Goal: Transaction & Acquisition: Obtain resource

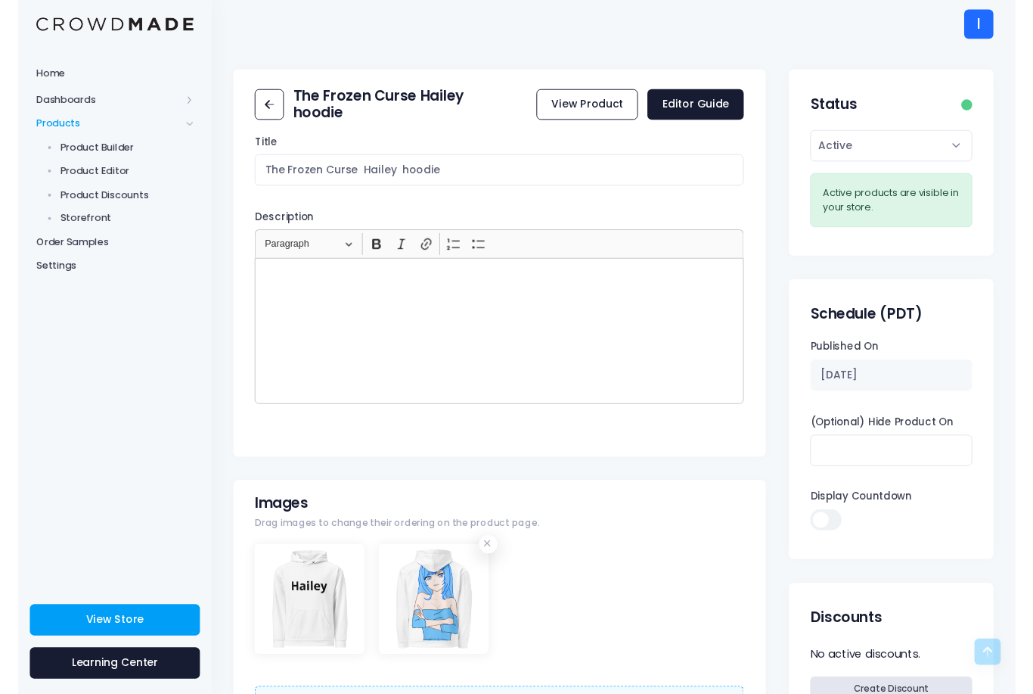
scroll to position [756, 0]
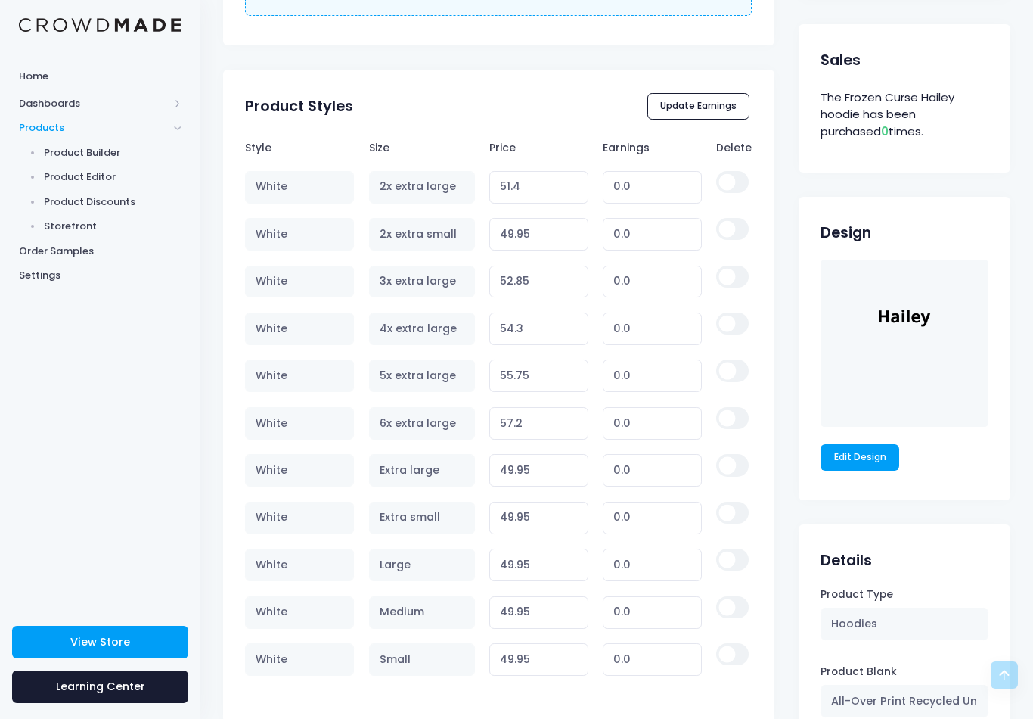
click at [92, 629] on link "View Store" at bounding box center [100, 642] width 176 height 33
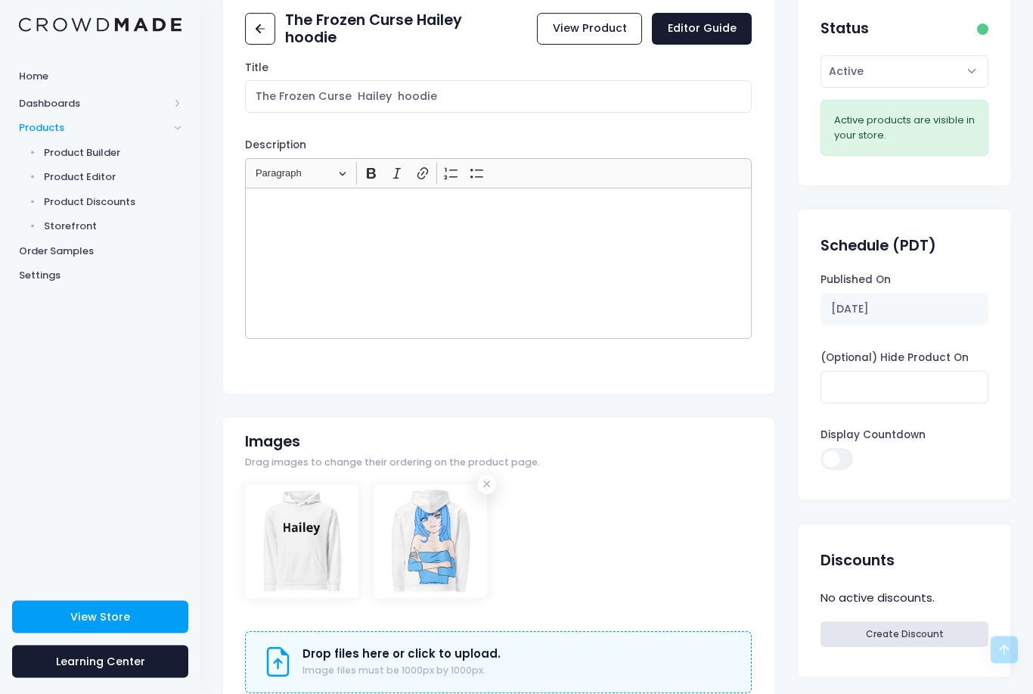
scroll to position [0, 0]
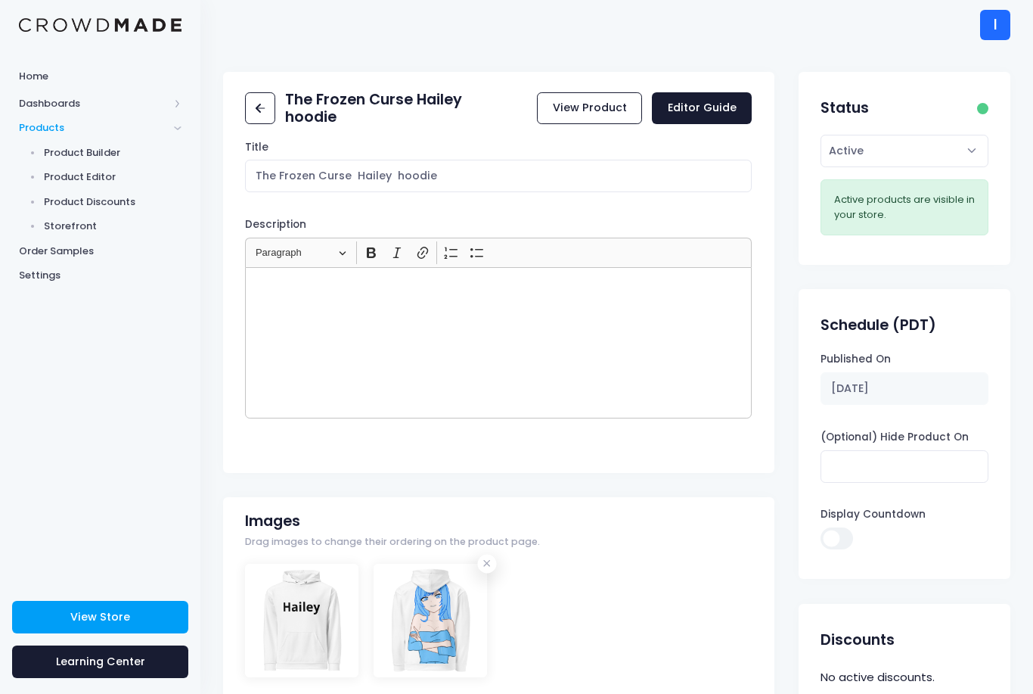
click at [33, 104] on span "Dashboards" at bounding box center [94, 103] width 150 height 15
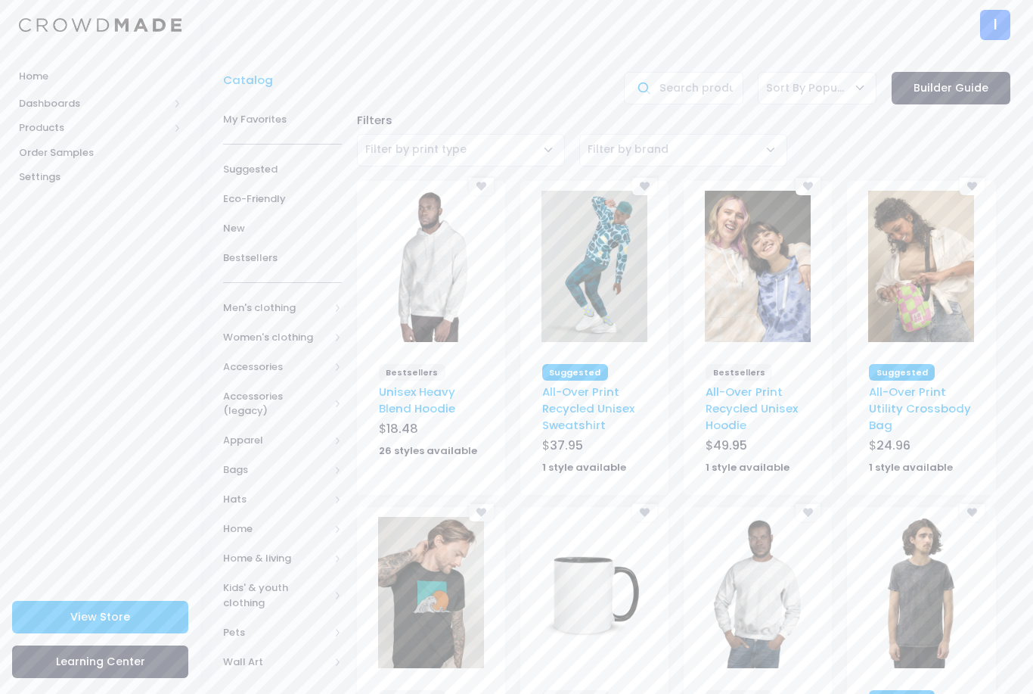
click at [36, 118] on span "Products" at bounding box center [100, 128] width 200 height 25
click at [62, 169] on span "Product Editor" at bounding box center [113, 176] width 138 height 15
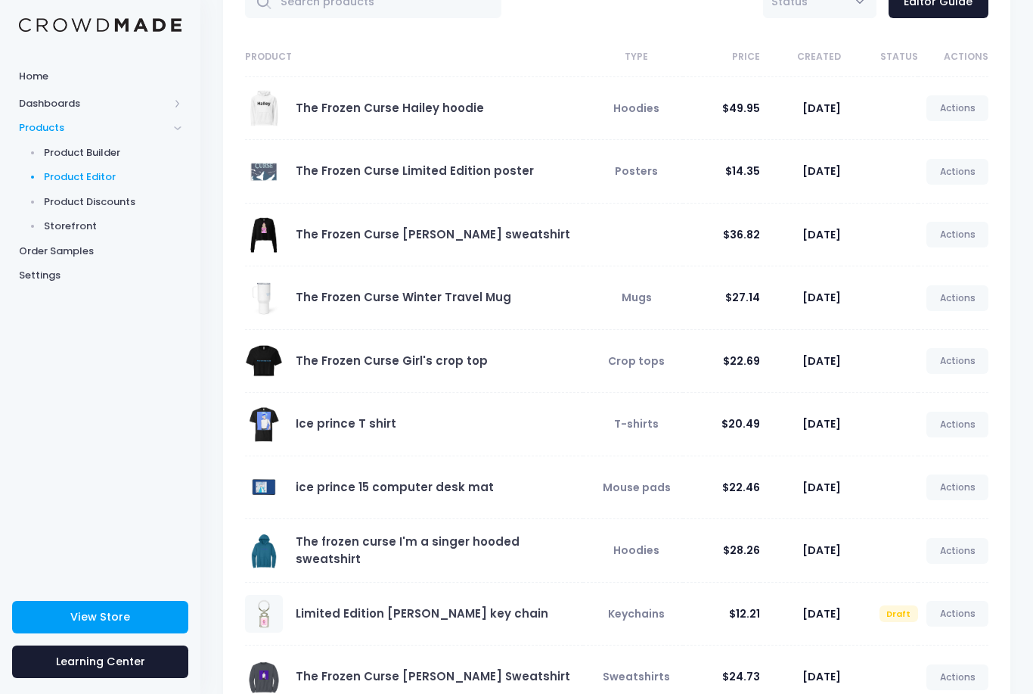
scroll to position [161, 0]
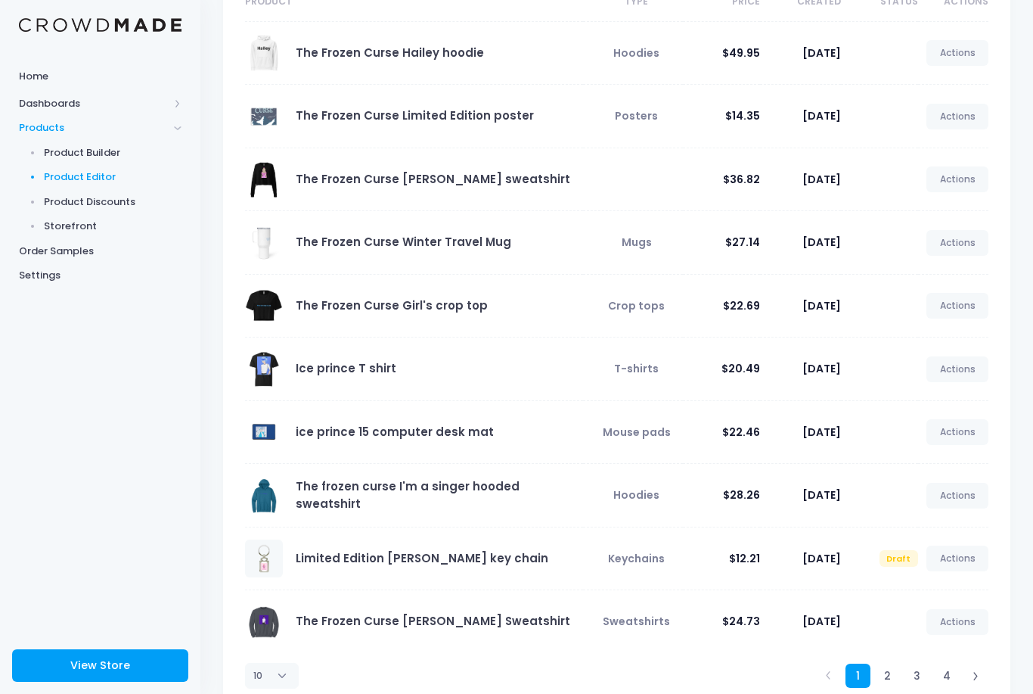
click at [957, 553] on link "Actions" at bounding box center [958, 558] width 62 height 26
click at [939, 622] on link "Preview" at bounding box center [942, 622] width 80 height 26
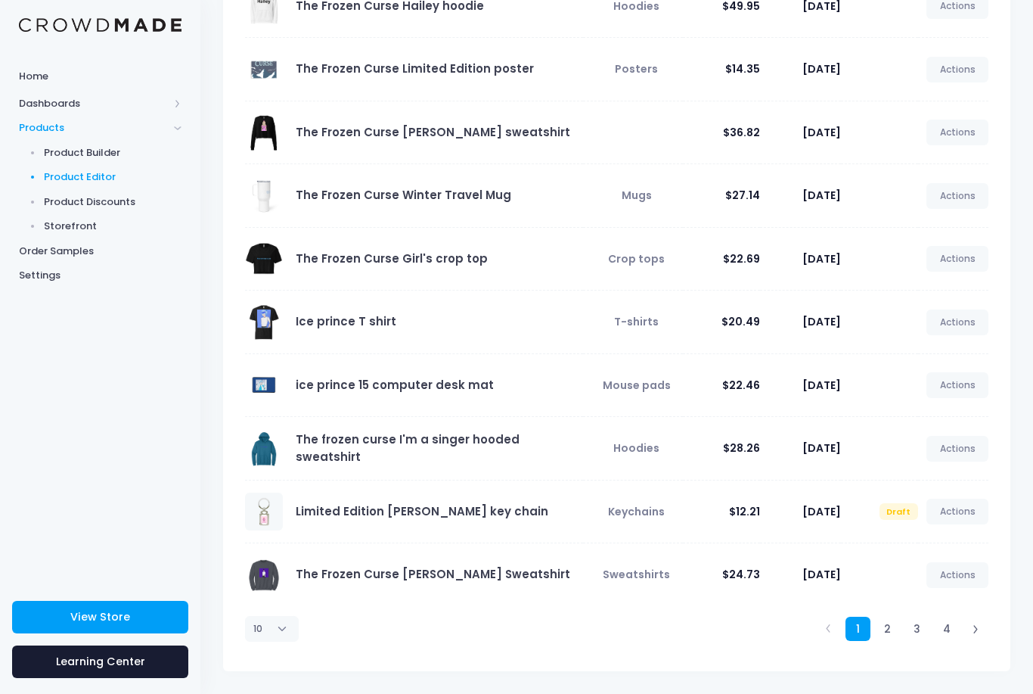
click at [644, 517] on span "Keychains" at bounding box center [636, 511] width 57 height 15
click at [60, 148] on span "Product Builder" at bounding box center [113, 152] width 138 height 15
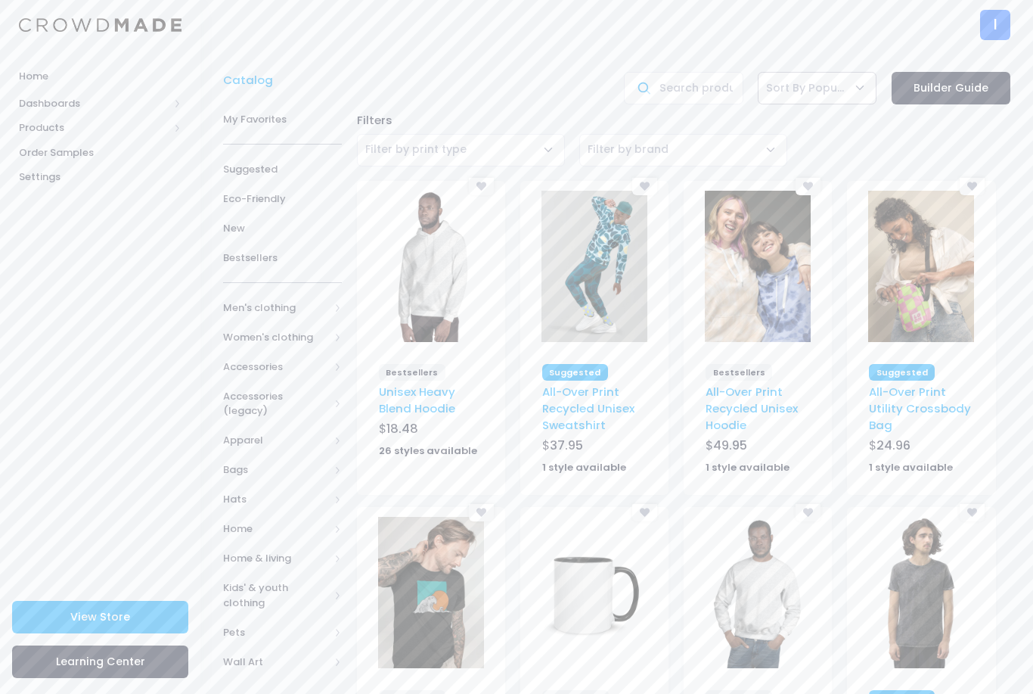
click at [863, 82] on span "Sort By Popular" at bounding box center [817, 88] width 119 height 33
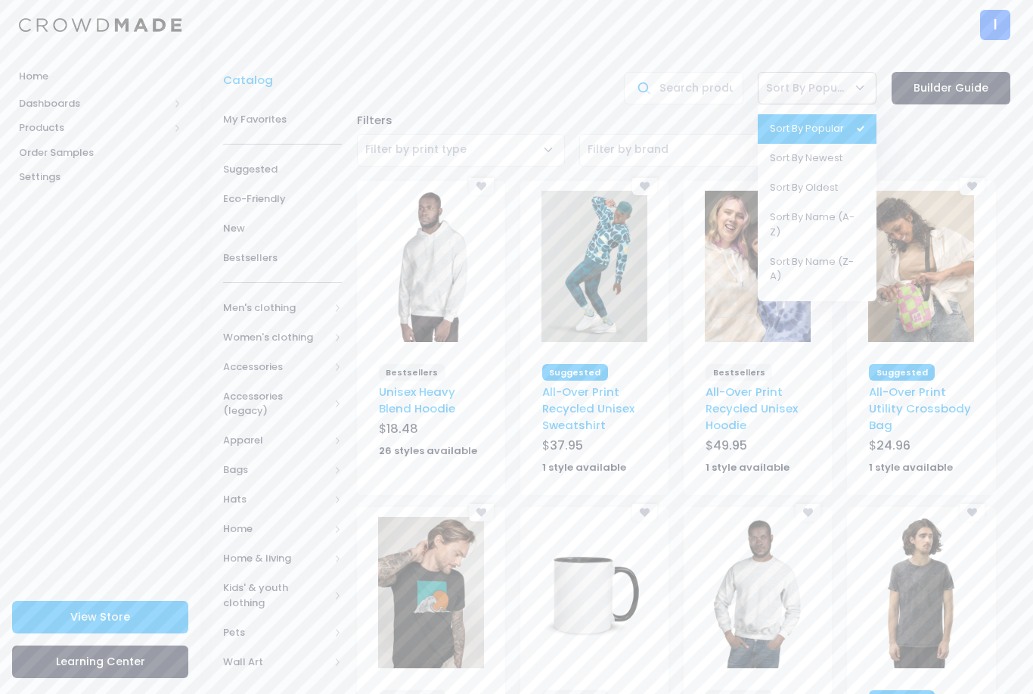
select select "created:asc"
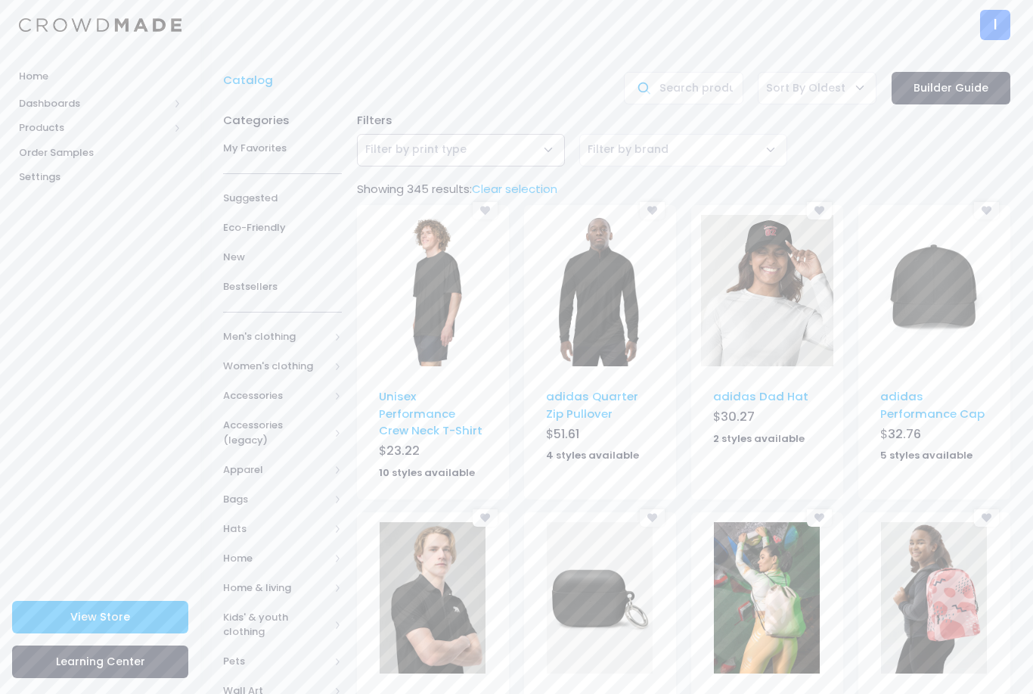
click at [483, 160] on span "Filter by print type" at bounding box center [461, 150] width 208 height 33
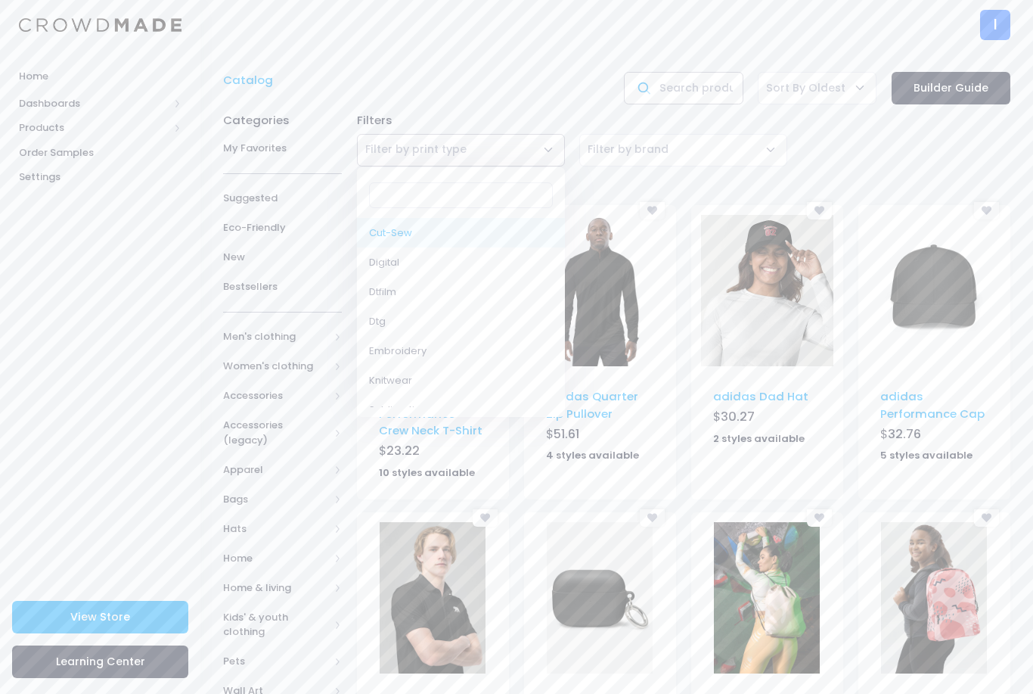
click at [688, 85] on input "text" at bounding box center [683, 88] width 119 height 33
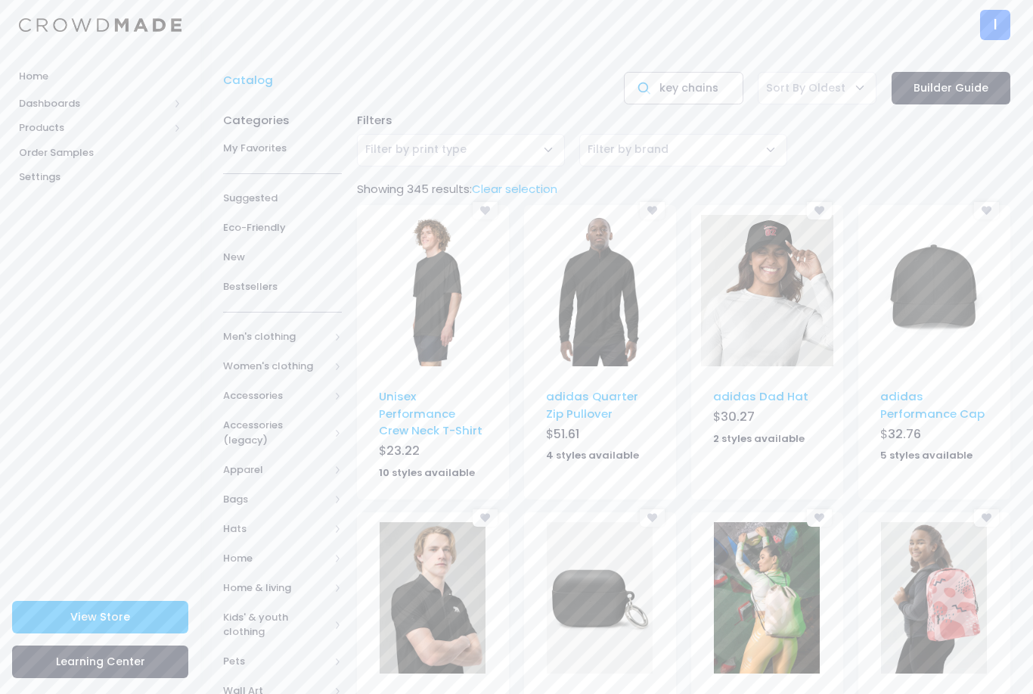
type input "key chains"
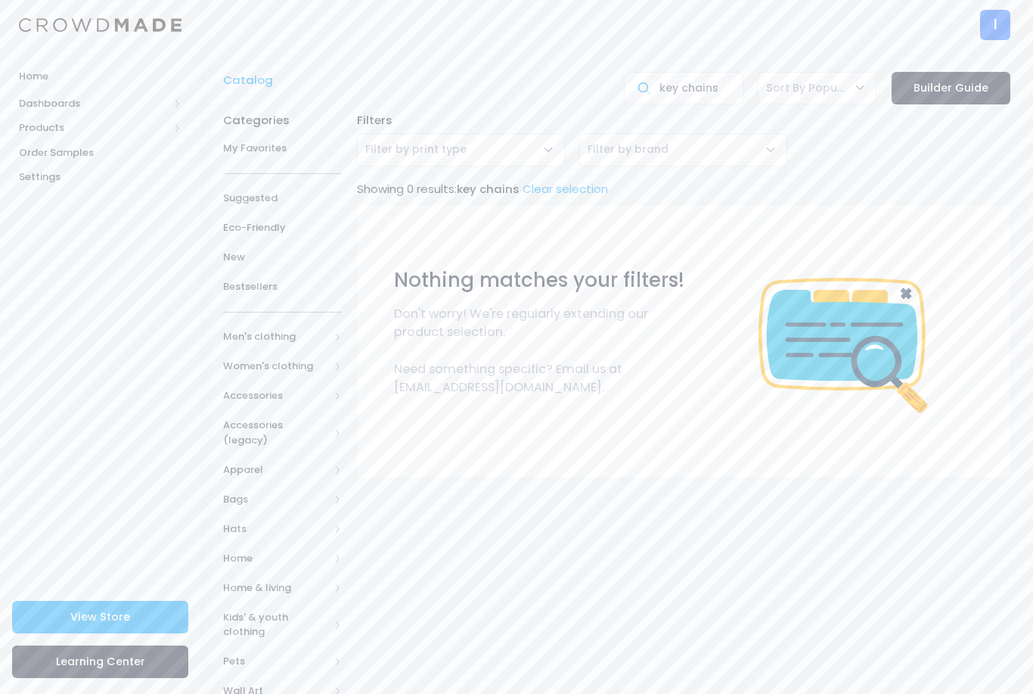
click at [265, 427] on span "Accessories (legacy)" at bounding box center [276, 432] width 106 height 29
click at [254, 393] on span "Accessories" at bounding box center [276, 395] width 106 height 15
click at [277, 451] on span "Bags" at bounding box center [279, 454] width 64 height 15
click at [256, 488] on span "All Bags" at bounding box center [288, 484] width 69 height 15
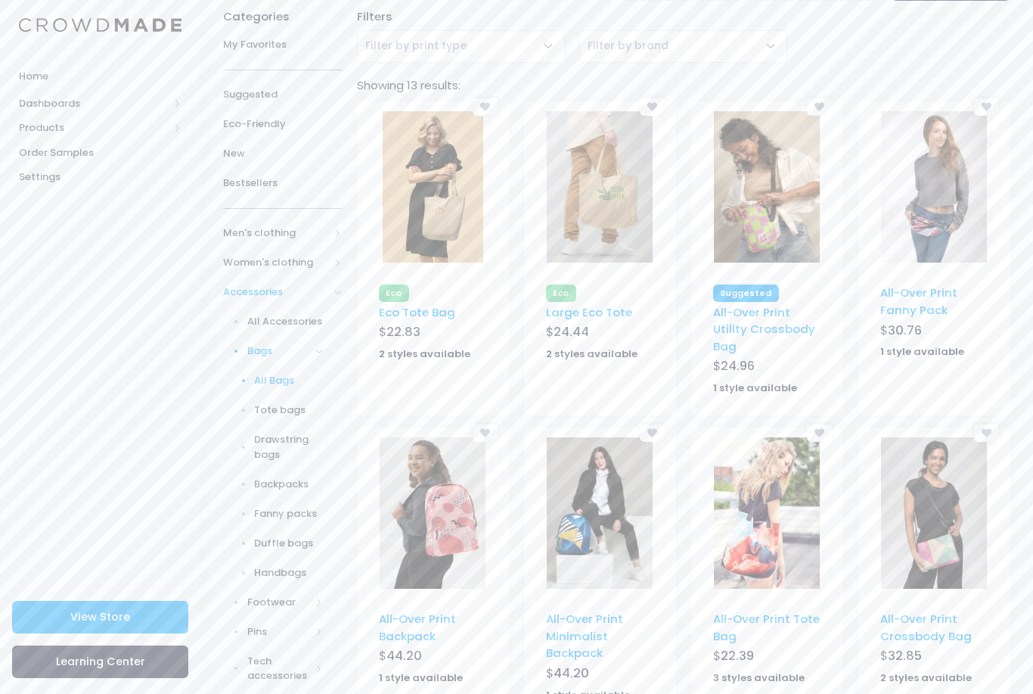
scroll to position [102, 0]
click at [267, 480] on span "Backpacks" at bounding box center [288, 485] width 69 height 15
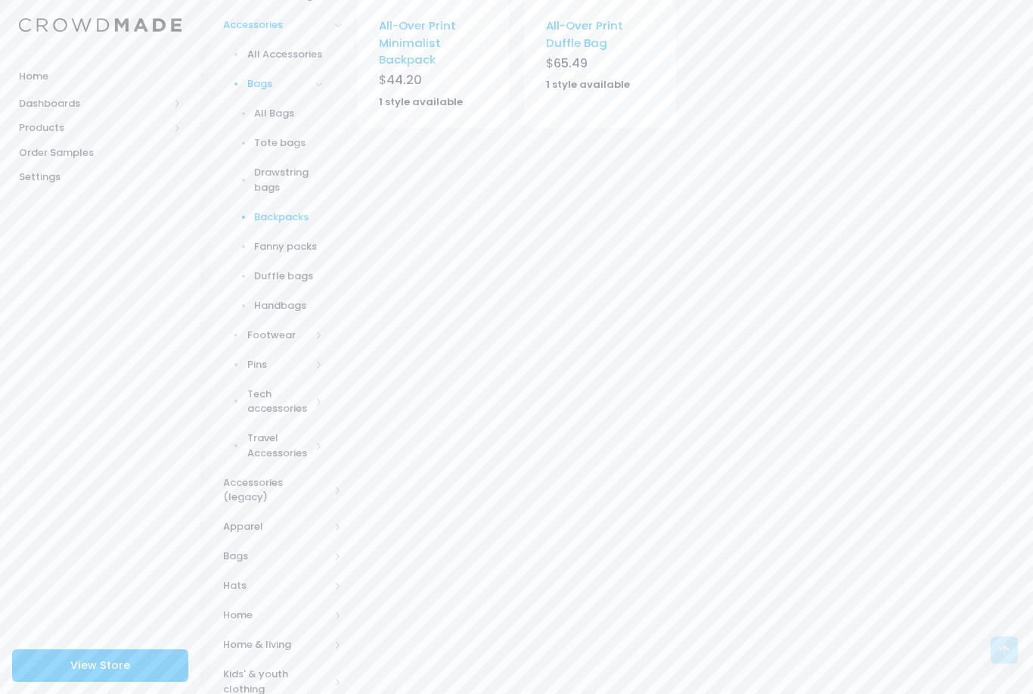
scroll to position [388, 0]
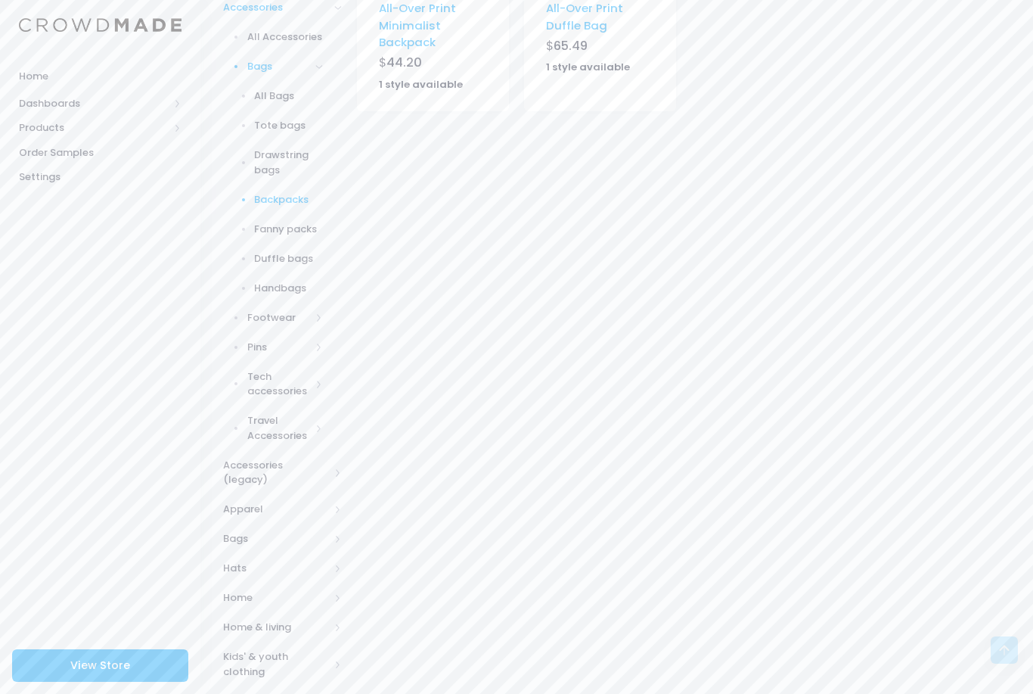
click at [328, 590] on span "Home" at bounding box center [276, 597] width 106 height 15
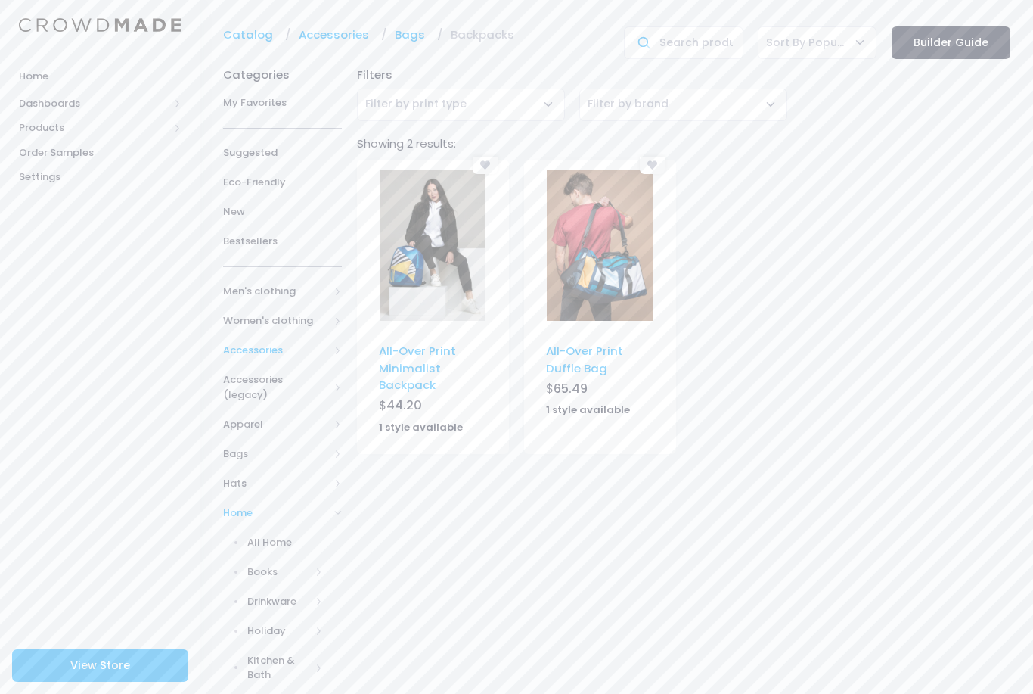
click at [32, 113] on span "Dashboards" at bounding box center [100, 103] width 200 height 25
click at [39, 130] on link "Overview" at bounding box center [100, 128] width 200 height 25
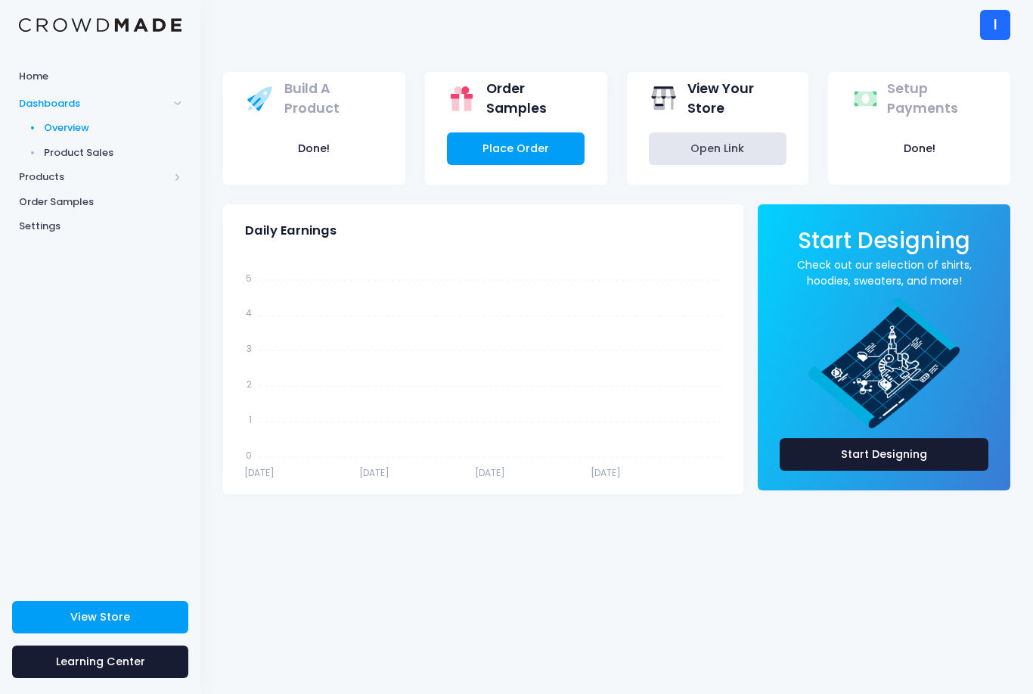
click at [29, 151] on span at bounding box center [32, 152] width 12 height 3
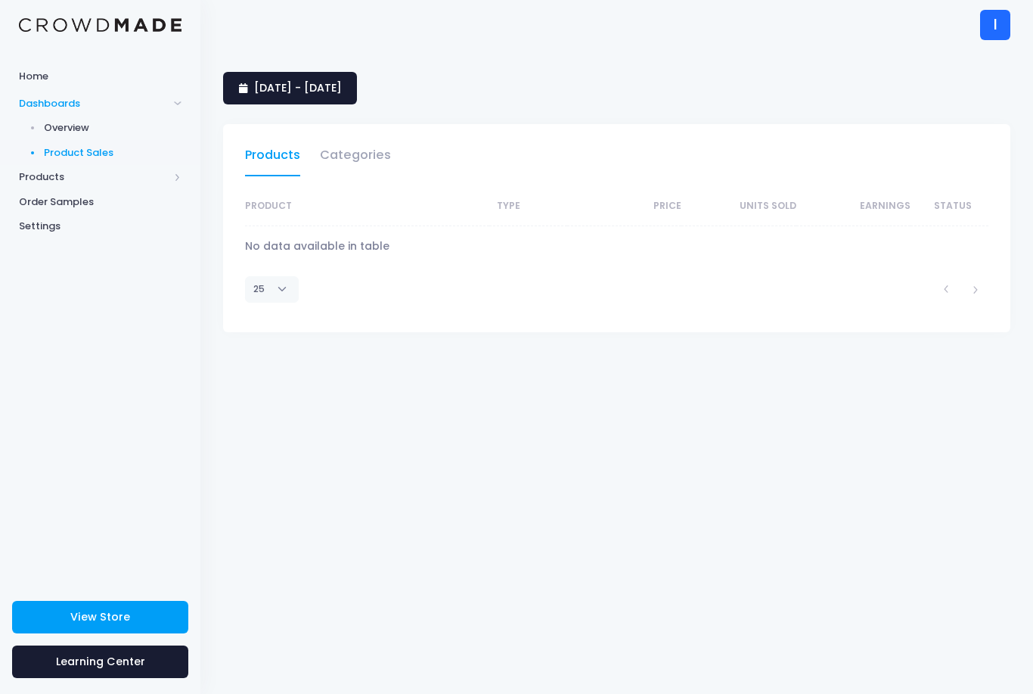
select select "25"
click at [373, 151] on link "Categories" at bounding box center [355, 158] width 71 height 35
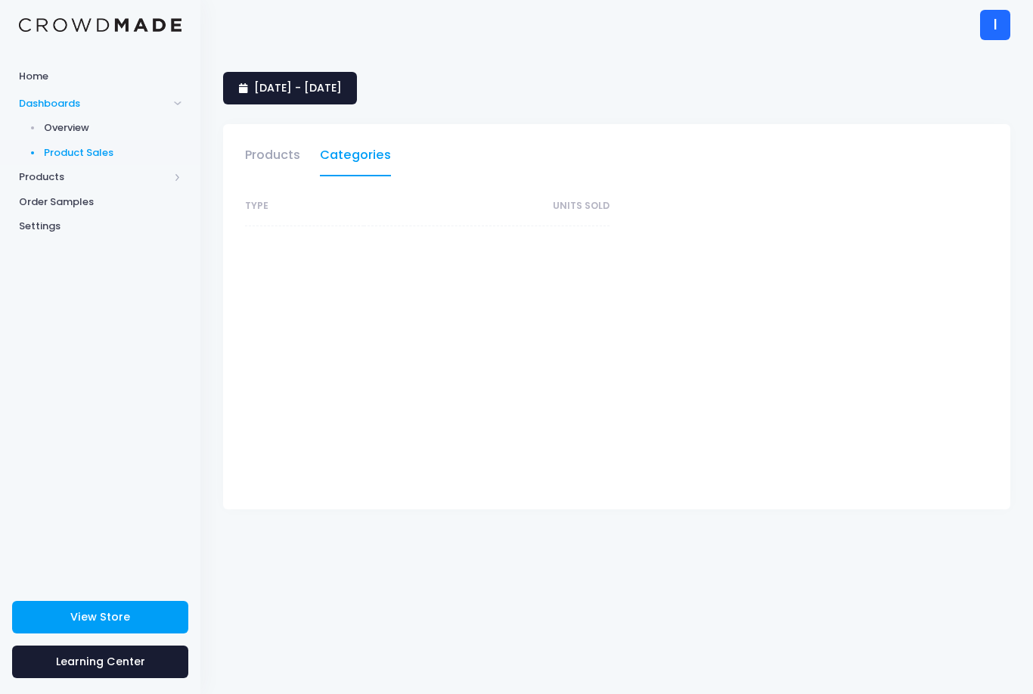
click at [23, 225] on span "Settings" at bounding box center [100, 226] width 163 height 15
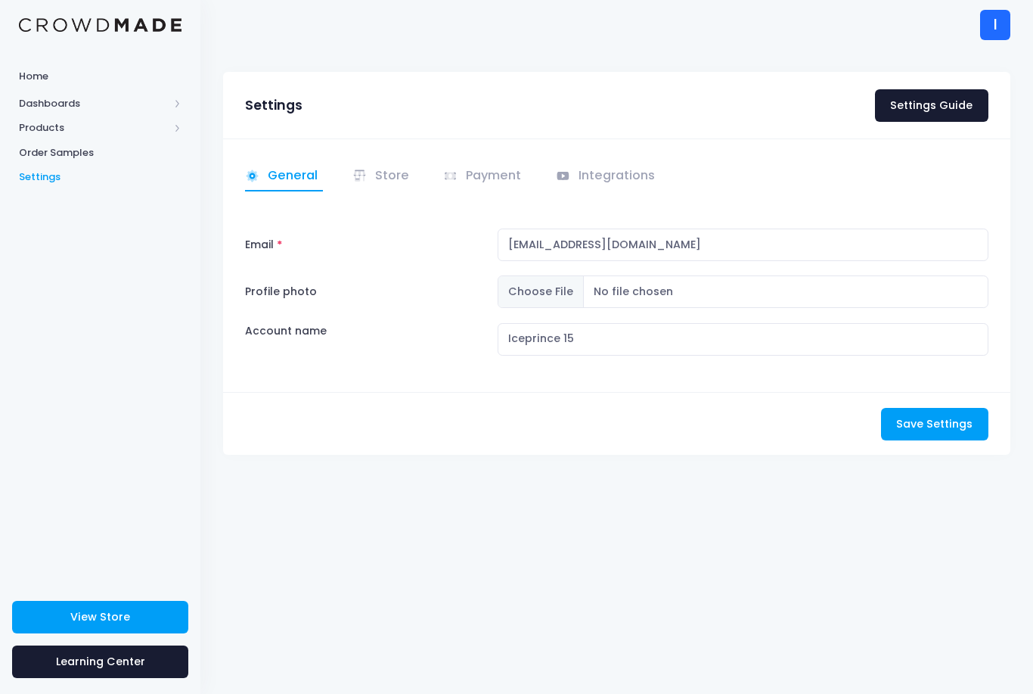
click at [28, 154] on span "Order Samples" at bounding box center [100, 152] width 163 height 15
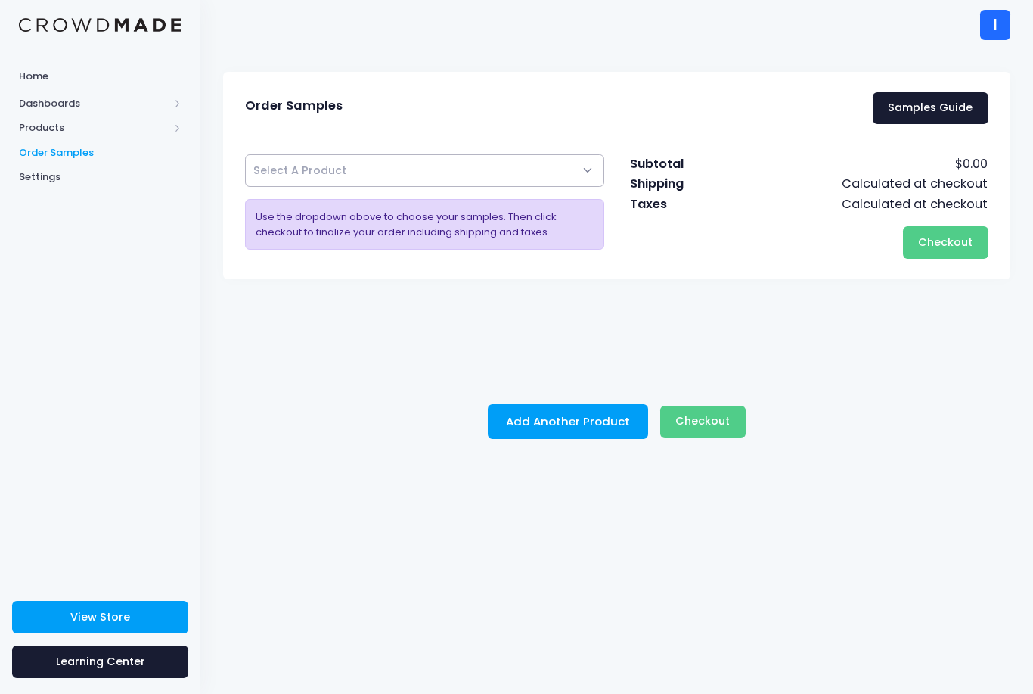
click at [571, 170] on span "Select A Product" at bounding box center [424, 170] width 359 height 33
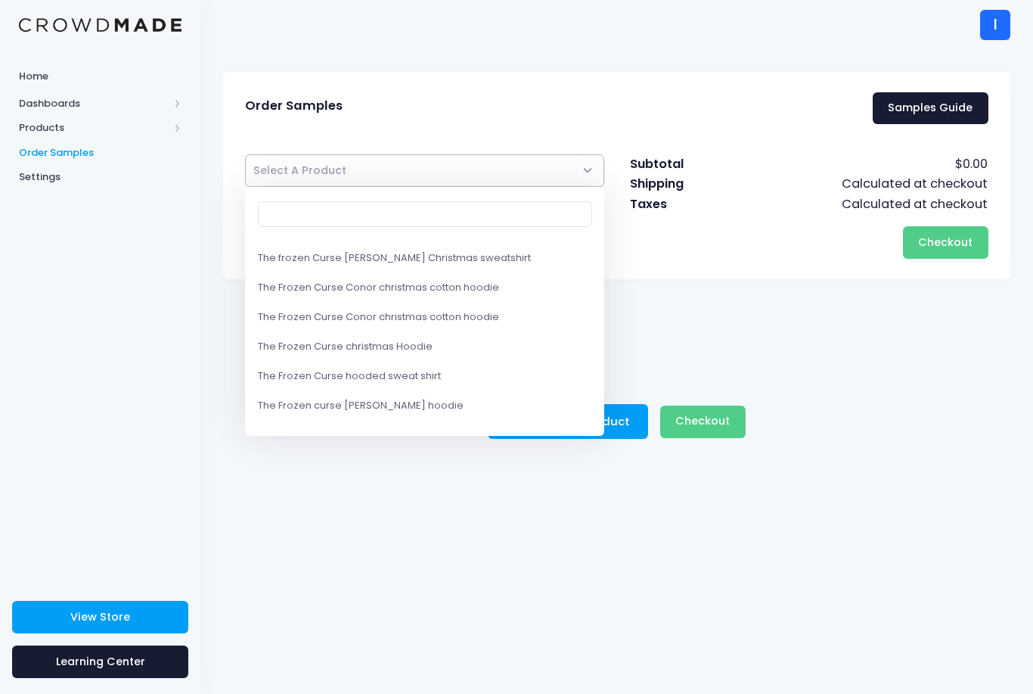
scroll to position [551, 0]
select select "8748223332626"
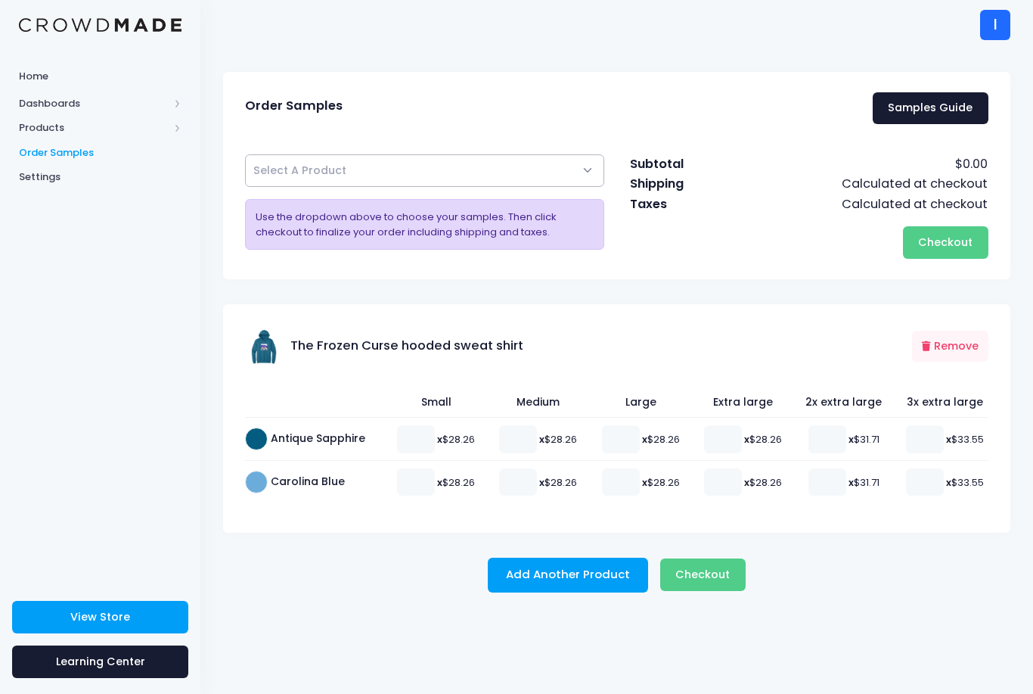
click at [708, 569] on span "Checkout" at bounding box center [702, 574] width 54 height 15
click at [712, 567] on button "Checkout Please wait..." at bounding box center [702, 574] width 85 height 33
click at [944, 237] on span "Checkout" at bounding box center [945, 241] width 54 height 15
click at [964, 236] on span "Checkout" at bounding box center [945, 241] width 54 height 15
click at [961, 241] on span "Checkout" at bounding box center [945, 241] width 54 height 15
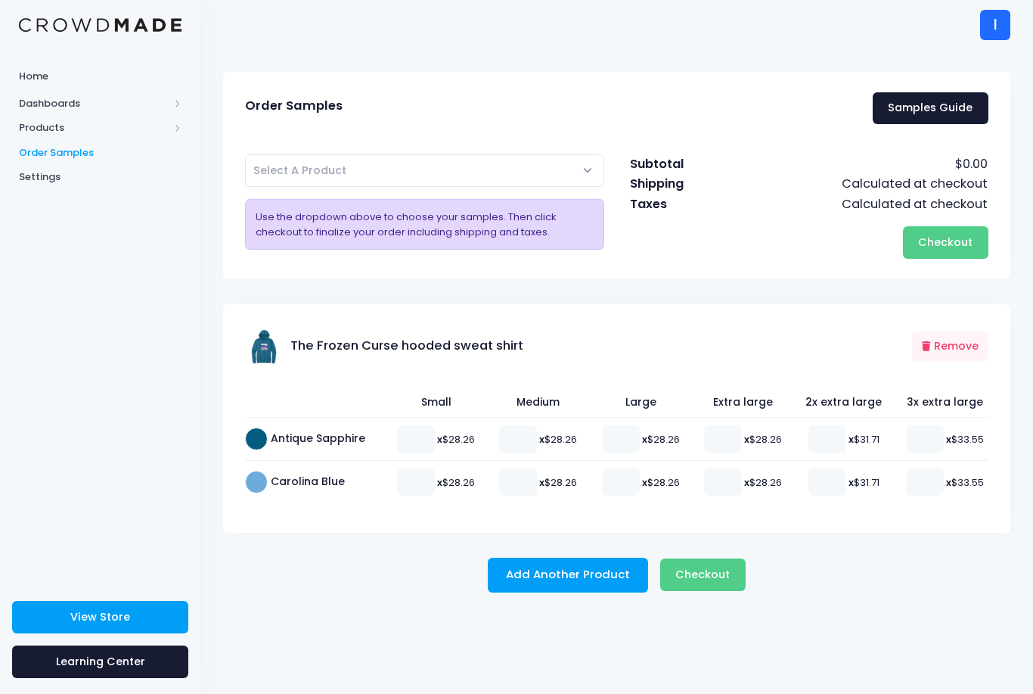
click at [693, 579] on span "Checkout" at bounding box center [702, 574] width 54 height 15
click at [697, 567] on button "Checkout Please wait..." at bounding box center [702, 574] width 85 height 33
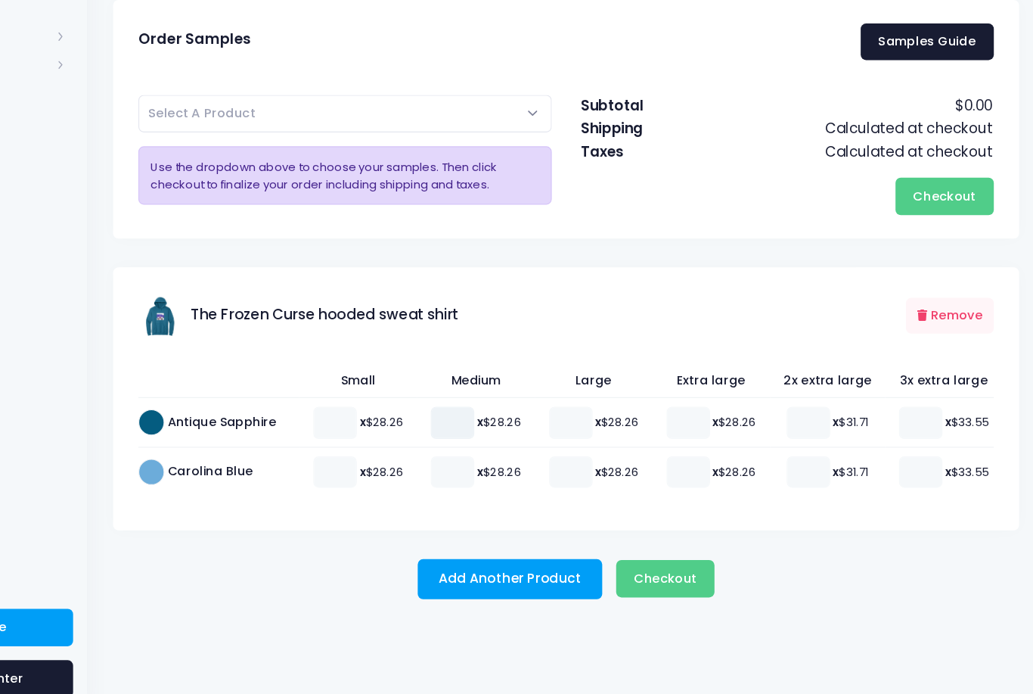
click at [499, 425] on input "number" at bounding box center [518, 438] width 38 height 27
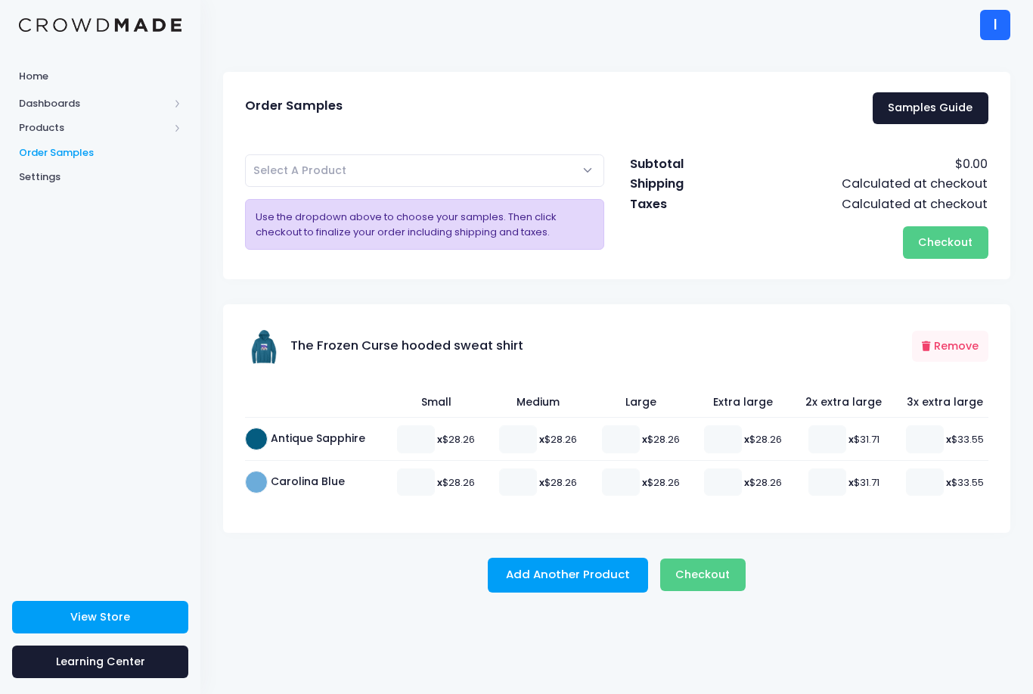
click at [948, 100] on link "Samples Guide" at bounding box center [931, 108] width 116 height 33
click at [703, 579] on span "Checkout" at bounding box center [702, 574] width 54 height 15
click at [709, 582] on span "Checkout" at bounding box center [702, 574] width 54 height 15
click at [936, 237] on span "Checkout" at bounding box center [945, 241] width 54 height 15
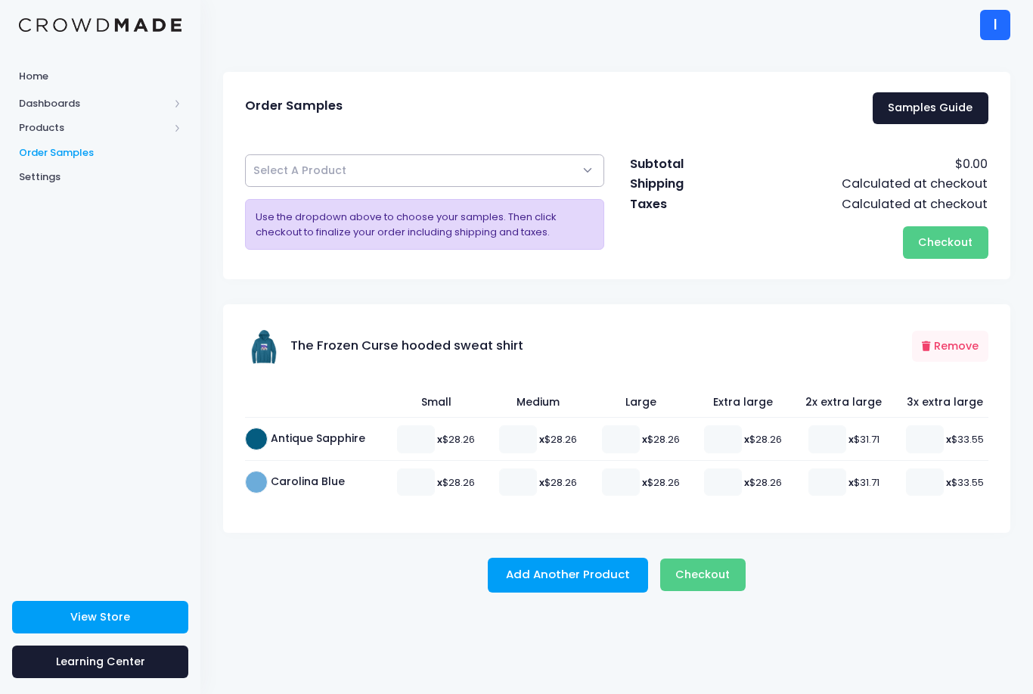
click at [573, 164] on span "Select A Product" at bounding box center [424, 170] width 359 height 33
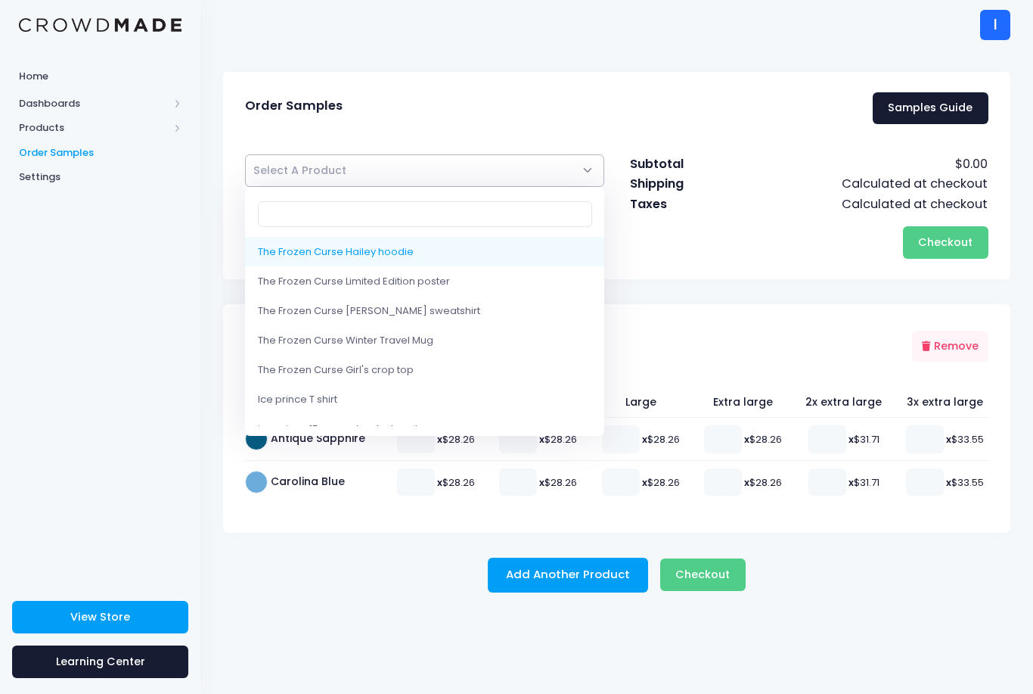
click at [778, 139] on div "The Frozen Curse Hailey hoodie The Frozen Curse Limited Edition poster The Froz…" at bounding box center [617, 195] width 768 height 130
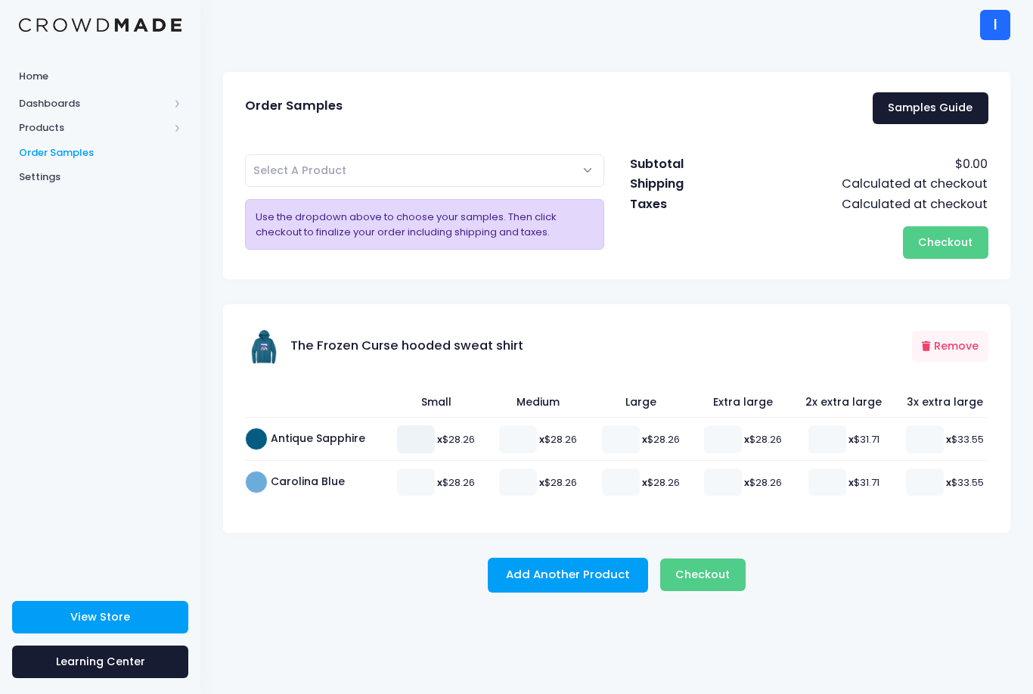
click at [418, 433] on input "number" at bounding box center [416, 438] width 38 height 27
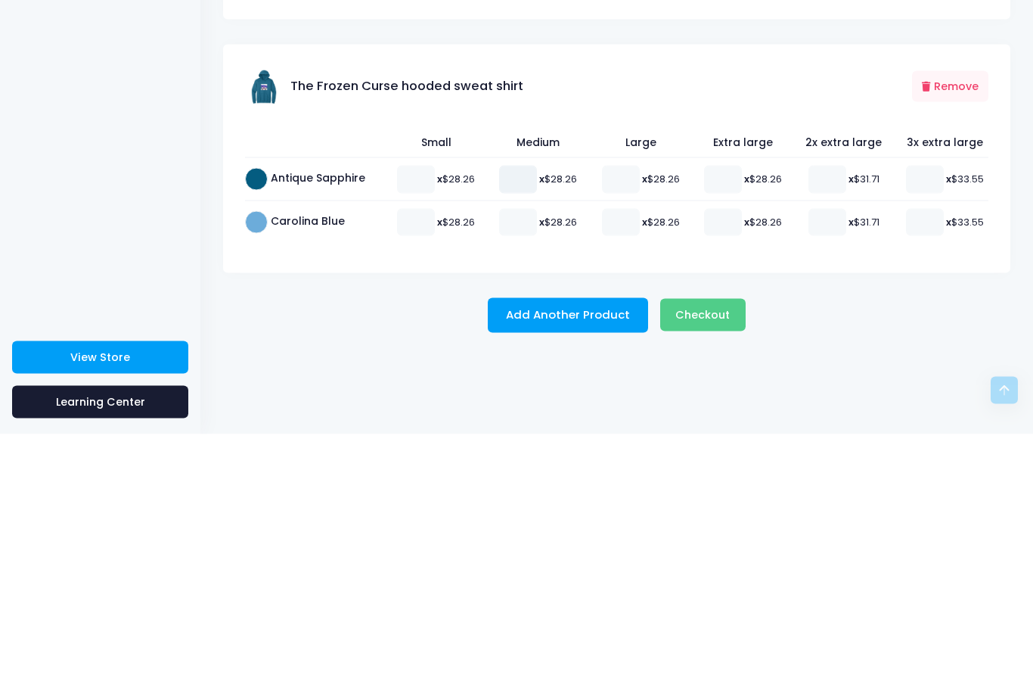
click at [523, 425] on input "number" at bounding box center [518, 438] width 38 height 27
click at [694, 558] on button "Checkout Please wait..." at bounding box center [702, 574] width 85 height 33
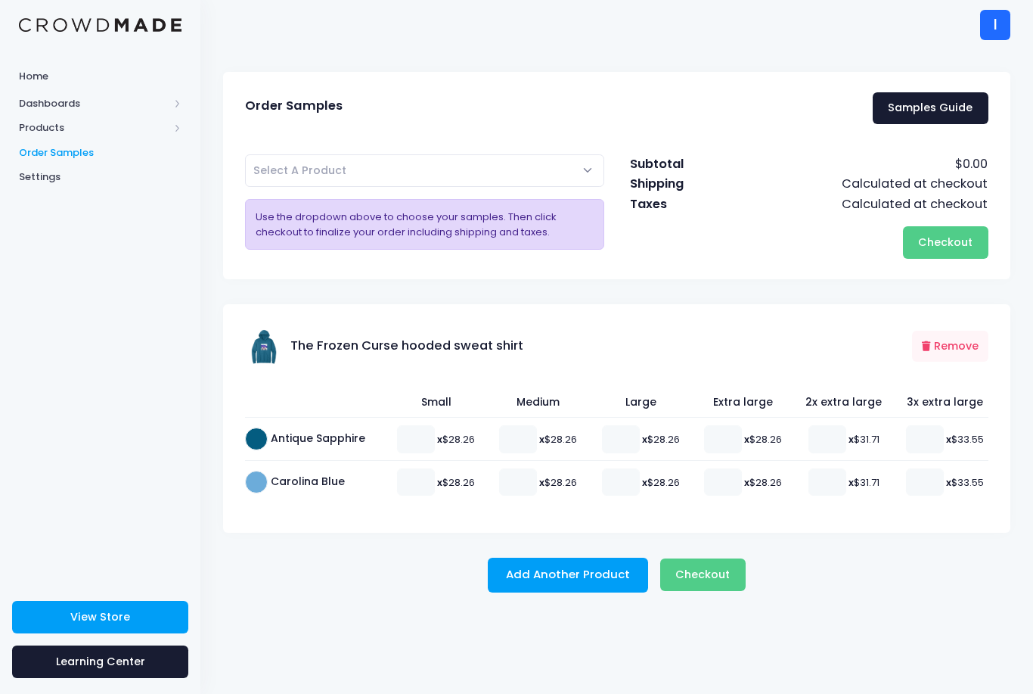
click at [959, 346] on button "Remove" at bounding box center [950, 346] width 76 height 31
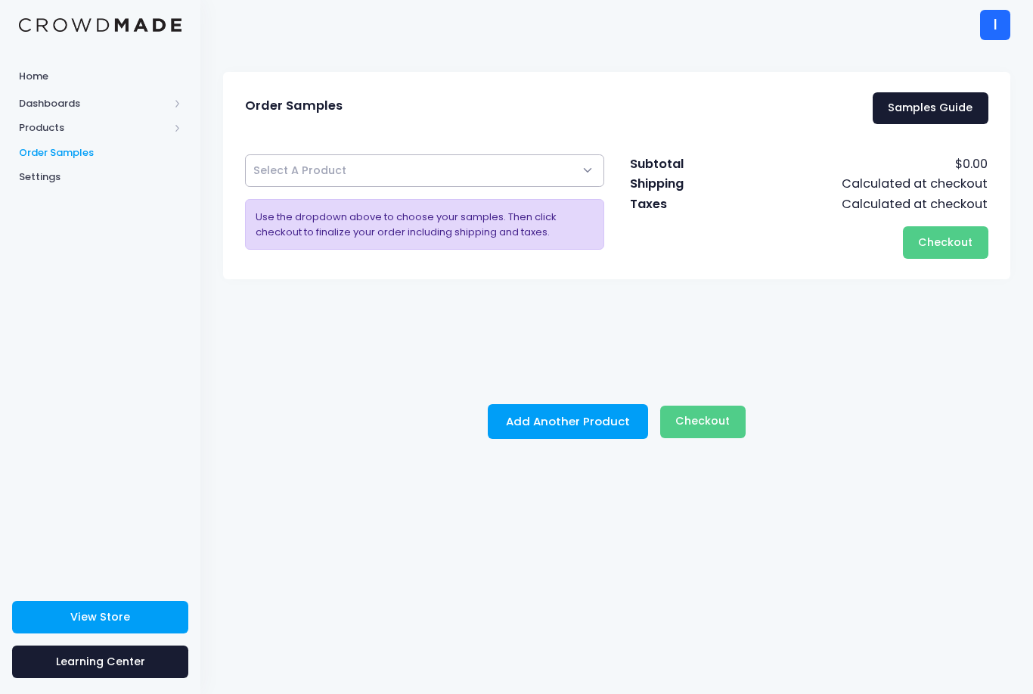
click at [517, 186] on body "Home Dashboards Overview Product Sales Products Product Builder Product Editor …" at bounding box center [516, 347] width 1033 height 694
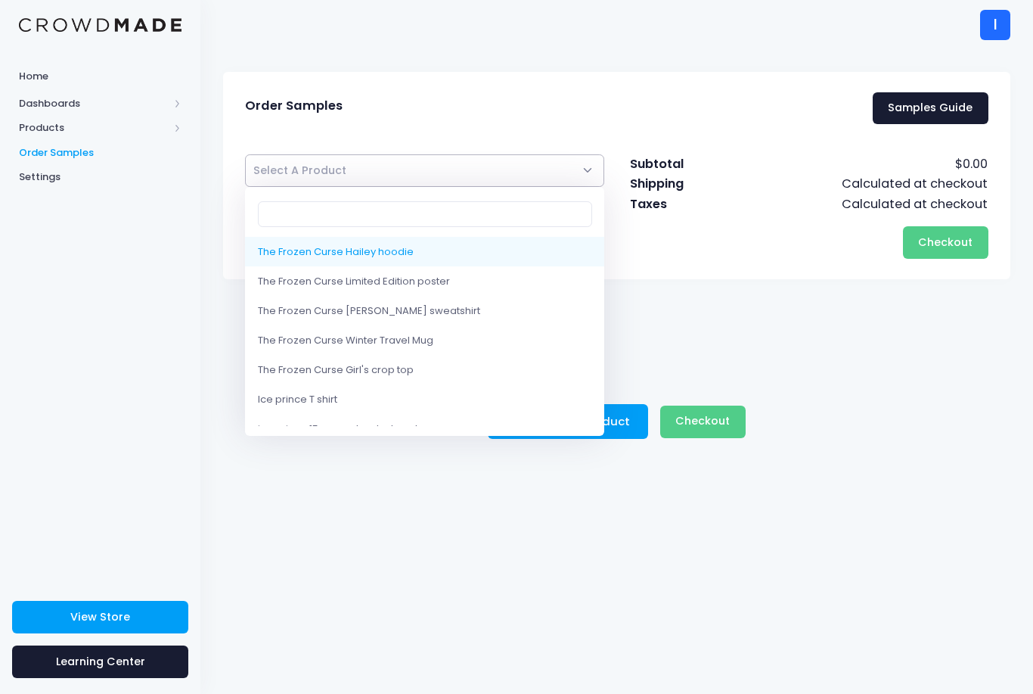
select select "10223069069586"
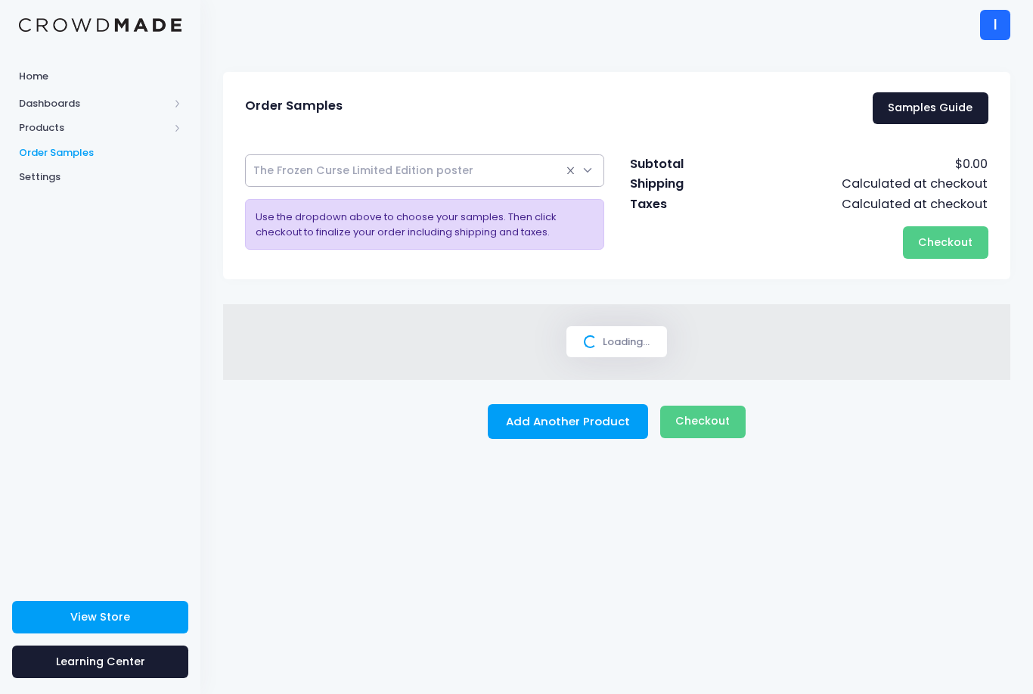
select select
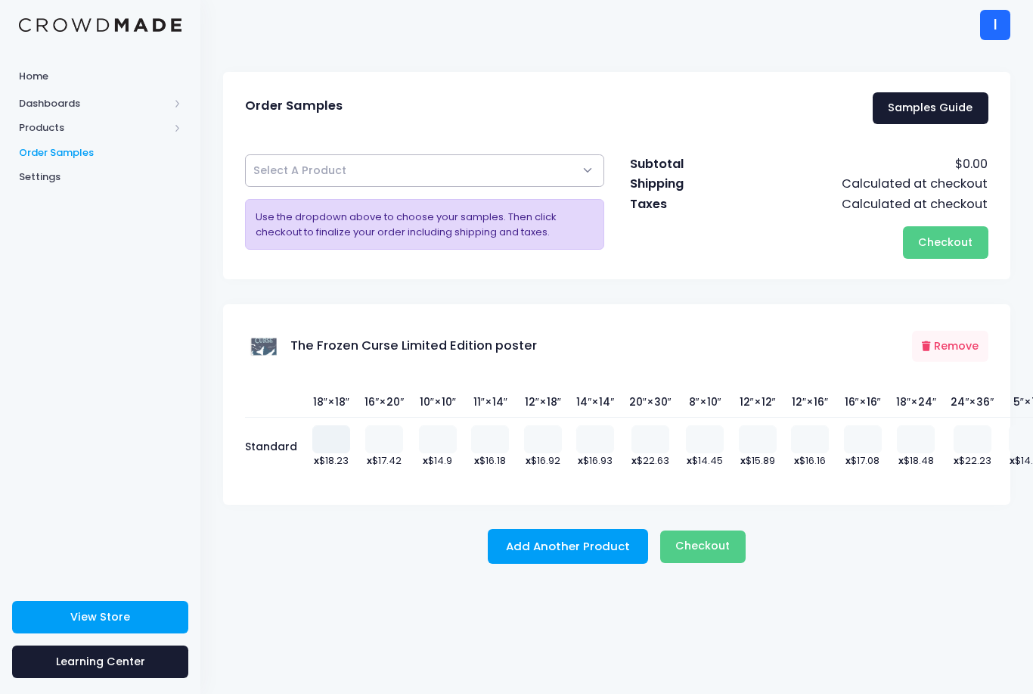
click at [325, 436] on input "number" at bounding box center [331, 438] width 38 height 27
click at [715, 530] on button "Checkout Please wait..." at bounding box center [702, 546] width 85 height 33
click at [715, 532] on button "Checkout Please wait..." at bounding box center [702, 546] width 85 height 33
click at [41, 111] on span "Dashboards" at bounding box center [100, 103] width 200 height 25
